Goal: Task Accomplishment & Management: Manage account settings

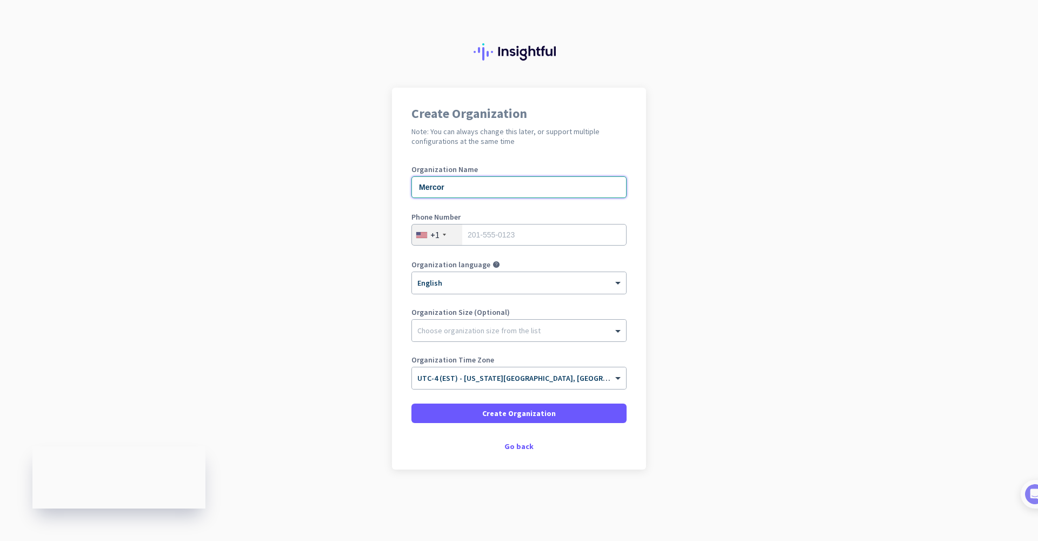
type input "Mercor"
click at [948, 114] on app-onboarding-organization "Create Organization Note: You can always change this later, or support multiple…" at bounding box center [519, 306] width 1038 height 436
click at [525, 227] on input "707" at bounding box center [518, 235] width 215 height 22
drag, startPoint x: 501, startPoint y: 230, endPoint x: 498, endPoint y: 225, distance: 5.8
click at [501, 230] on input "707" at bounding box center [518, 235] width 215 height 22
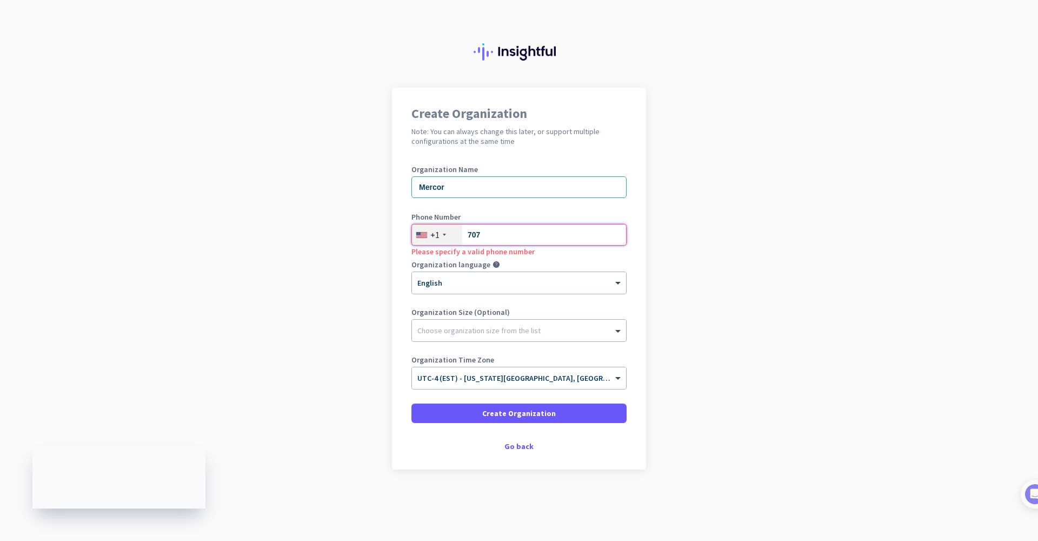
click at [489, 240] on input "707" at bounding box center [518, 235] width 215 height 22
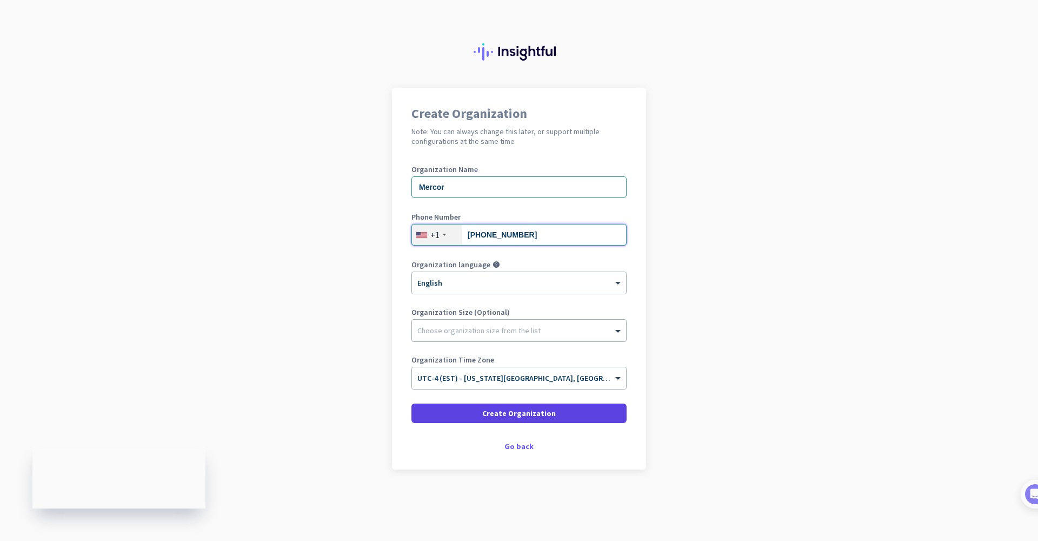
type input "[PHONE_NUMBER]"
click at [453, 419] on span at bounding box center [518, 413] width 215 height 26
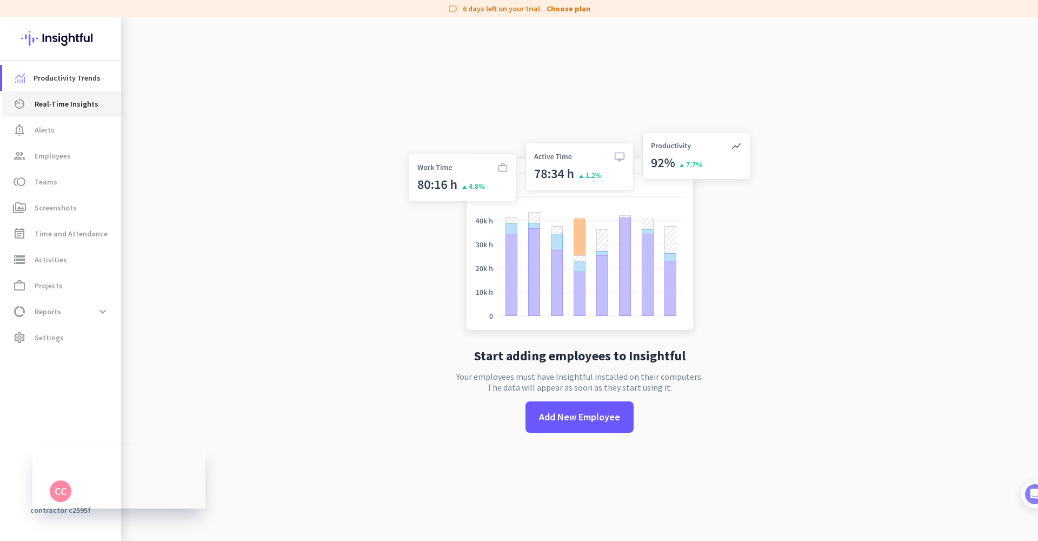
drag, startPoint x: 55, startPoint y: 98, endPoint x: 50, endPoint y: 116, distance: 18.1
click at [55, 99] on span "Real-Time Insights" at bounding box center [67, 103] width 64 height 13
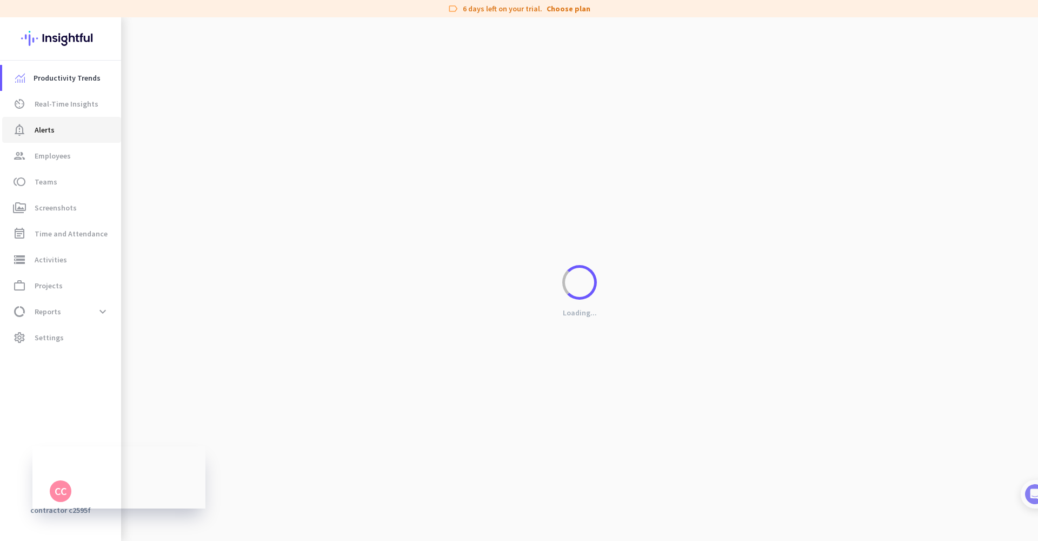
click at [48, 135] on span "Alerts" at bounding box center [45, 129] width 20 height 13
click at [49, 159] on span "Employees" at bounding box center [53, 155] width 36 height 13
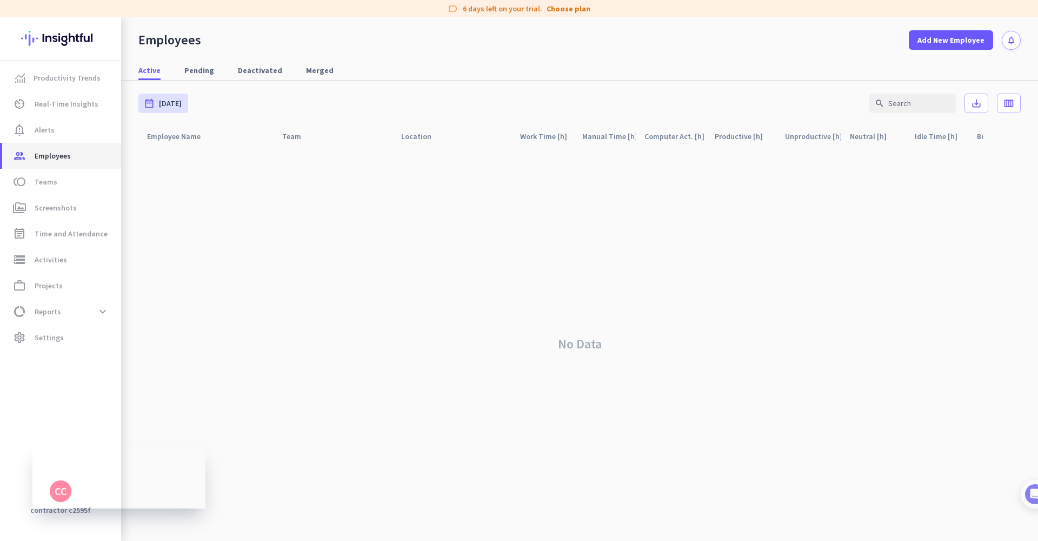
click at [71, 149] on link "group Employees" at bounding box center [61, 156] width 119 height 26
click at [65, 182] on span "toll Teams" at bounding box center [62, 181] width 102 height 13
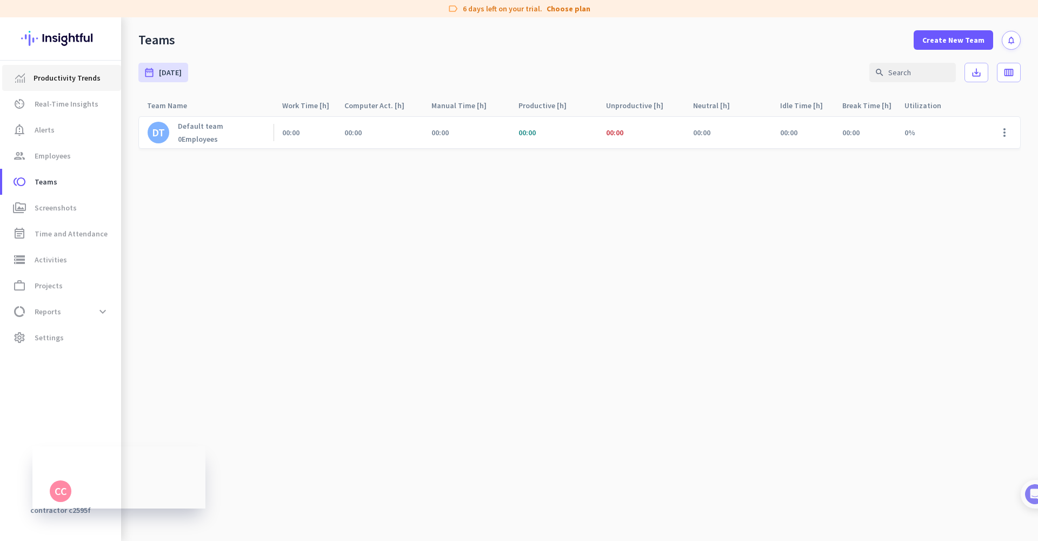
click at [50, 73] on span "Productivity Trends" at bounding box center [67, 77] width 67 height 13
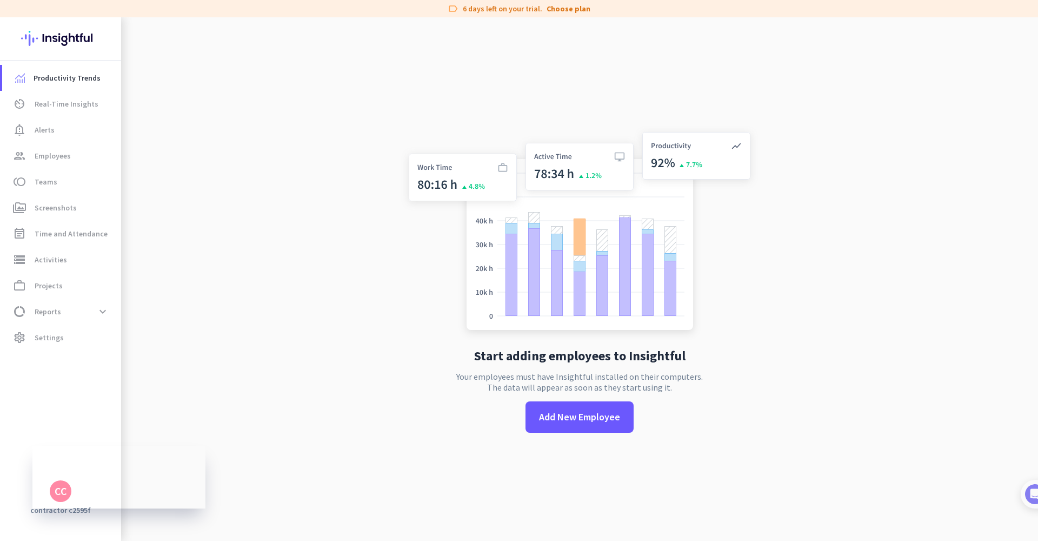
click at [71, 51] on img at bounding box center [60, 38] width 79 height 42
click at [42, 337] on span "Settings" at bounding box center [49, 337] width 29 height 13
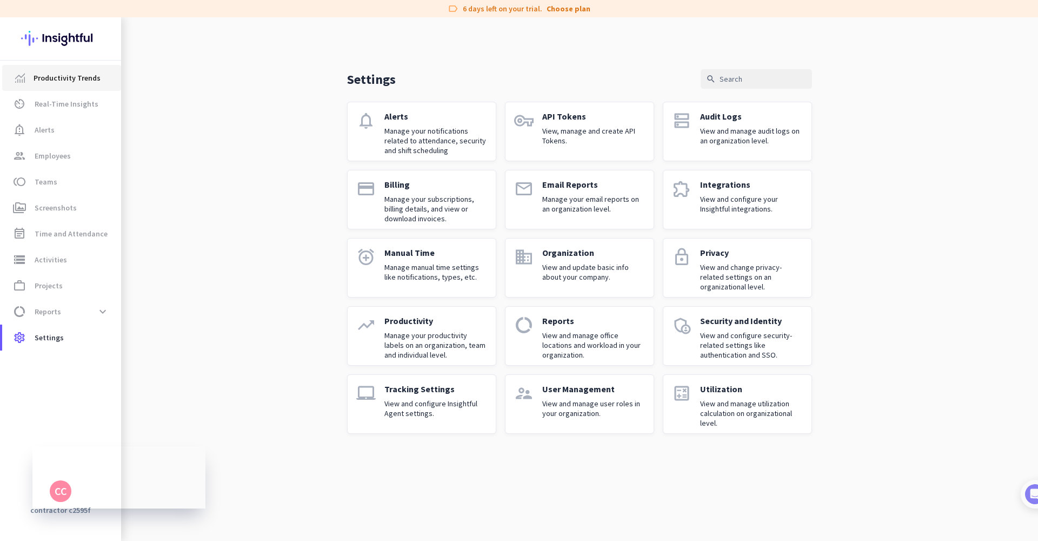
click at [46, 90] on link "Productivity Trends" at bounding box center [61, 78] width 119 height 26
